Goal: Navigation & Orientation: Find specific page/section

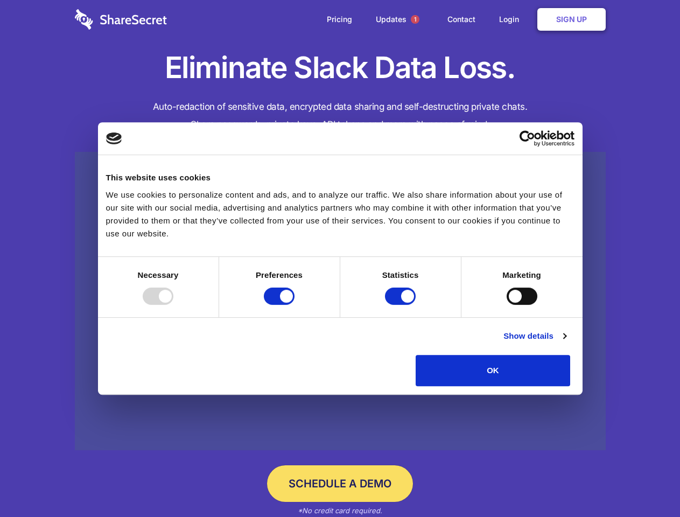
click at [173, 305] on div at bounding box center [158, 295] width 31 height 17
click at [294, 305] on input "Preferences" at bounding box center [279, 295] width 31 height 17
checkbox input "false"
click at [401, 305] on input "Statistics" at bounding box center [400, 295] width 31 height 17
checkbox input "false"
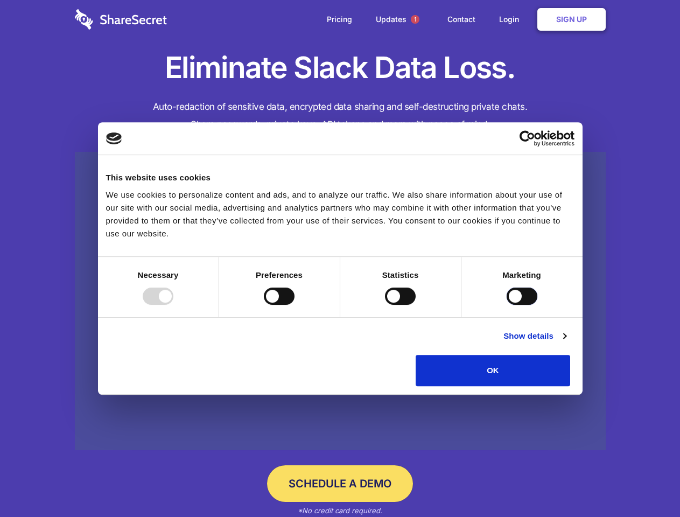
click at [506, 305] on input "Marketing" at bounding box center [521, 295] width 31 height 17
checkbox input "true"
click at [566, 342] on link "Show details" at bounding box center [534, 335] width 62 height 13
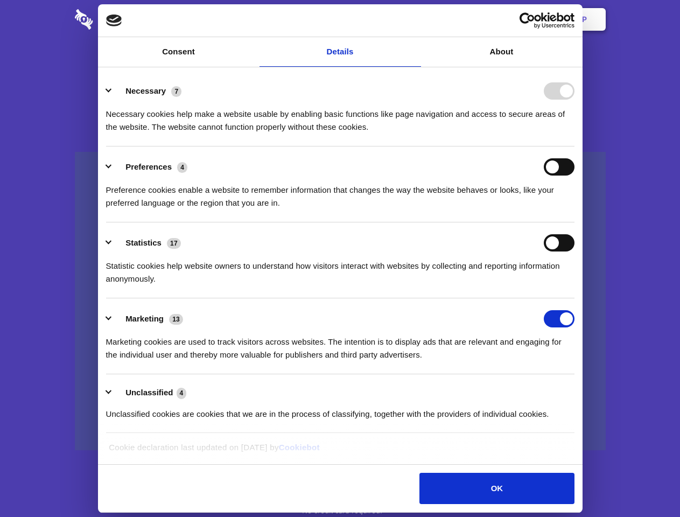
click at [574, 146] on li "Necessary 7 Necessary cookies help make a website usable by enabling basic func…" at bounding box center [340, 109] width 468 height 76
click at [414, 19] on span "1" at bounding box center [415, 19] width 9 height 9
